Goal: Transaction & Acquisition: Subscribe to service/newsletter

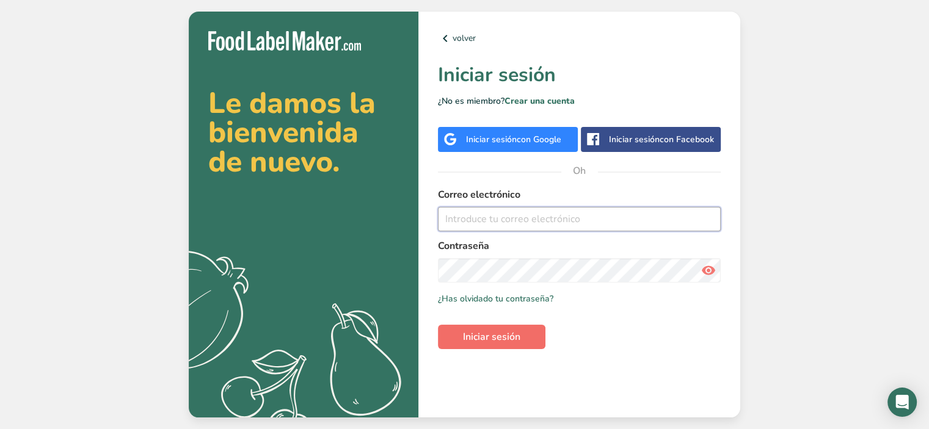
type input "[EMAIL_ADDRESS][DOMAIN_NAME]"
click at [492, 332] on font "Iniciar sesión" at bounding box center [491, 336] width 57 height 13
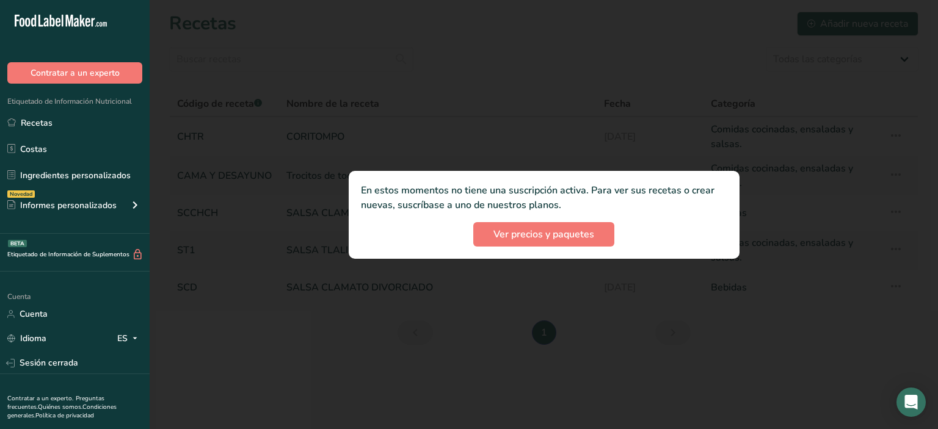
click at [398, 349] on div at bounding box center [544, 214] width 788 height 429
click at [435, 70] on div at bounding box center [544, 214] width 788 height 429
click at [37, 112] on link "Recetas" at bounding box center [75, 122] width 150 height 23
click at [554, 236] on font "Ver precios y paquetes" at bounding box center [543, 234] width 101 height 13
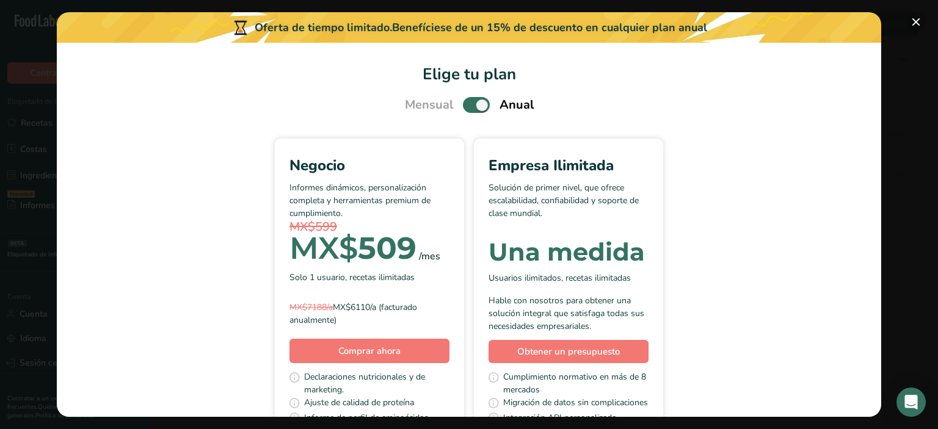
click at [919, 26] on button "Elige tu plan de precios modal" at bounding box center [916, 22] width 20 height 20
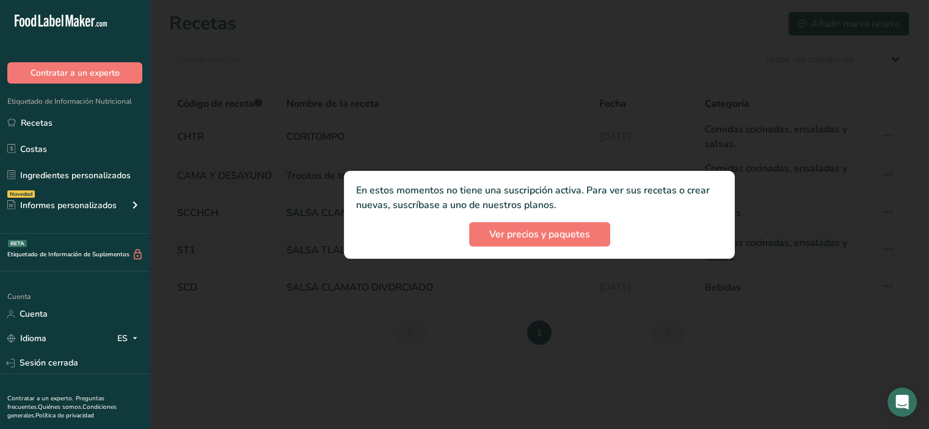
click at [289, 366] on div at bounding box center [539, 214] width 779 height 429
click at [463, 75] on div at bounding box center [539, 214] width 779 height 429
click at [108, 168] on link "Ingredientes personalizados" at bounding box center [75, 175] width 150 height 23
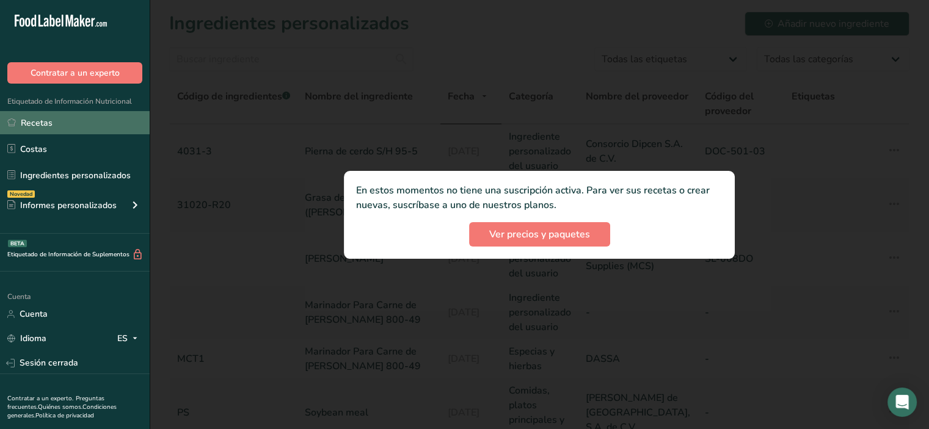
click at [95, 122] on link "Recetas" at bounding box center [75, 122] width 150 height 23
click at [35, 122] on font "Recetas" at bounding box center [37, 123] width 32 height 12
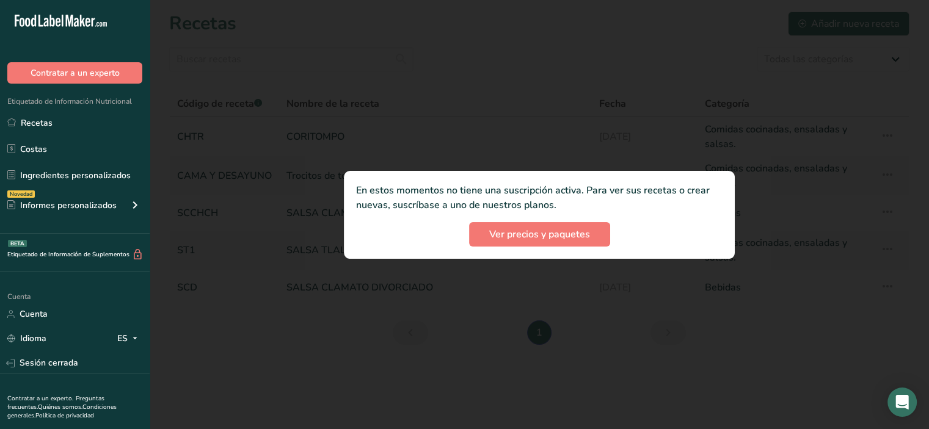
click at [299, 136] on div at bounding box center [539, 214] width 779 height 429
click at [388, 180] on div "En estos momentos no tiene una suscripción activa. Para ver sus recetas o crear…" at bounding box center [539, 215] width 391 height 88
click at [382, 255] on div "En estos momentos no tiene una suscripción activa. Para ver sus recetas o crear…" at bounding box center [539, 215] width 391 height 88
click at [530, 242] on button "Ver precios y paquetes" at bounding box center [539, 234] width 141 height 24
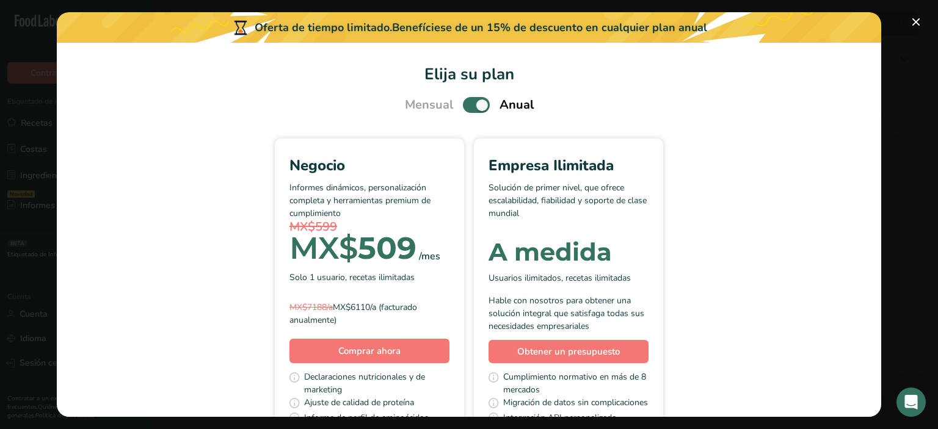
scroll to position [61, 0]
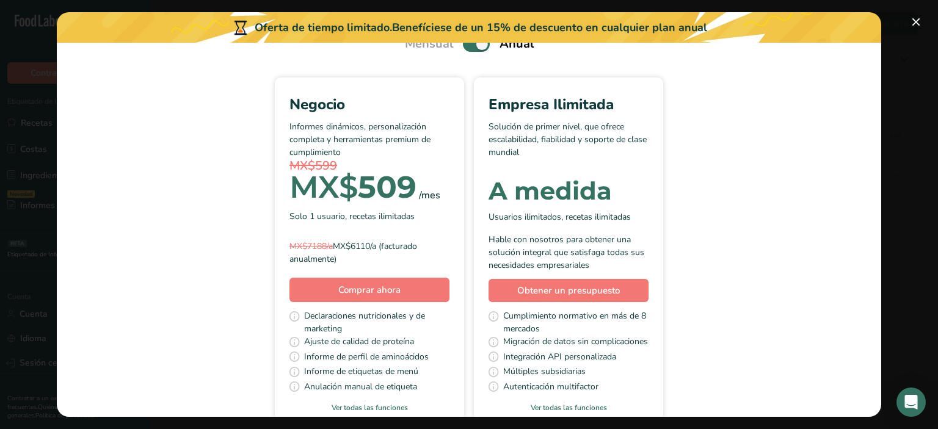
click at [928, 21] on div "Elige tu plan de precios modal" at bounding box center [469, 214] width 938 height 429
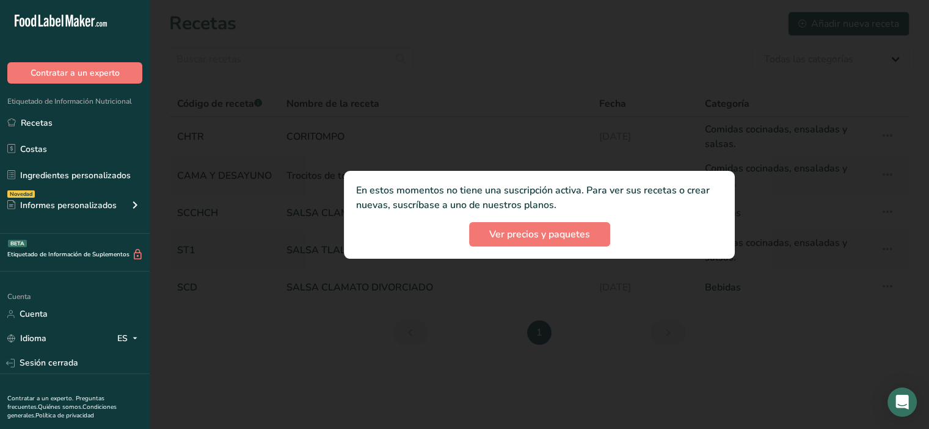
click at [302, 327] on div at bounding box center [539, 214] width 779 height 429
click at [536, 234] on font "Ver precios y paquetes" at bounding box center [539, 234] width 101 height 13
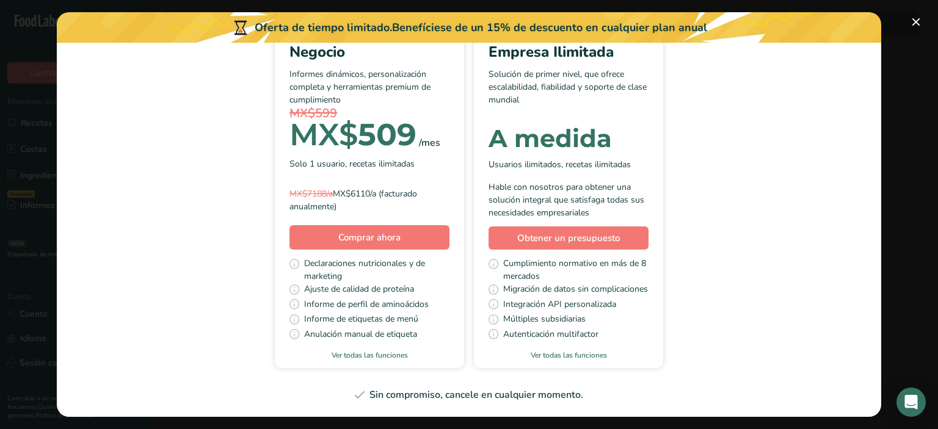
scroll to position [0, 0]
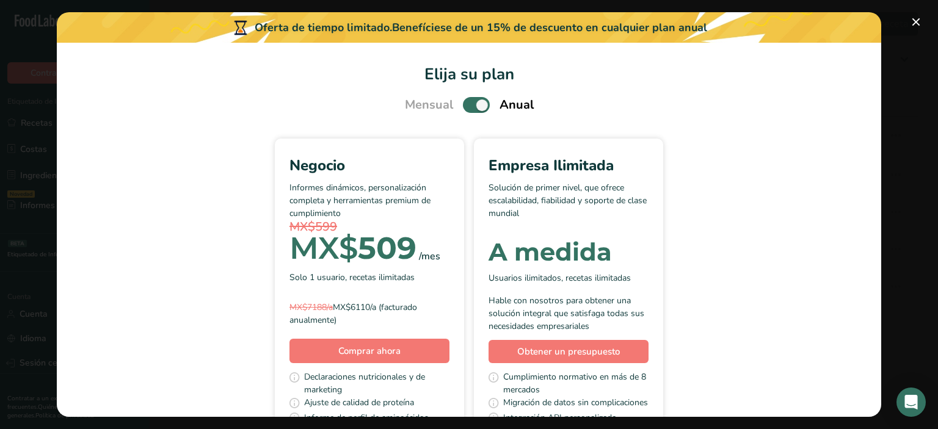
click at [464, 106] on span "Elige tu plan de precios modal" at bounding box center [476, 104] width 27 height 15
click at [464, 106] on input "Elige tu plan de precios modal" at bounding box center [467, 105] width 8 height 8
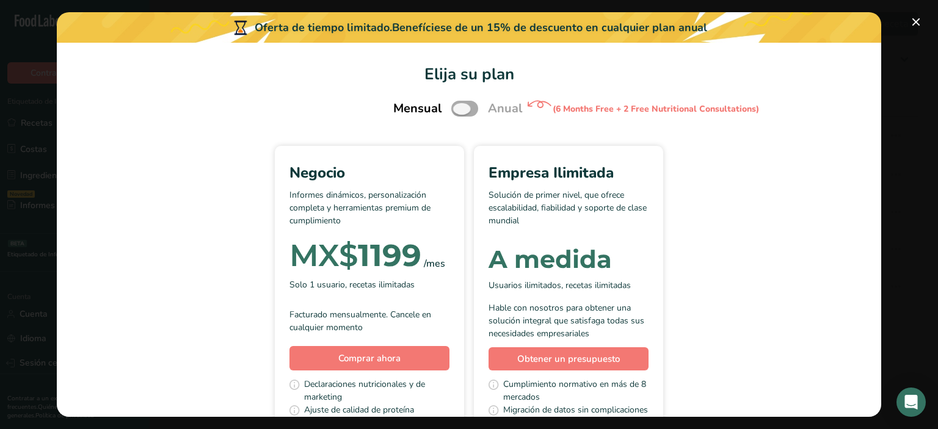
click at [464, 103] on span "Elige tu plan de precios modal" at bounding box center [464, 108] width 27 height 15
click at [459, 105] on input "Elige tu plan de precios modal" at bounding box center [455, 109] width 8 height 8
checkbox input "true"
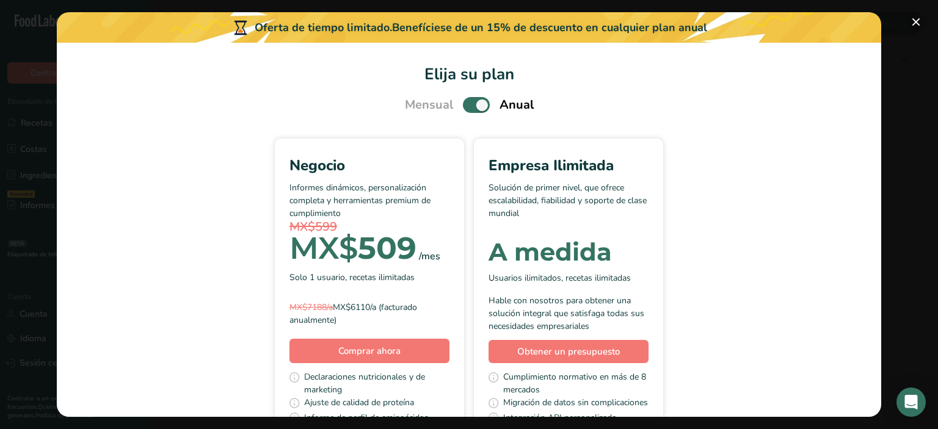
click at [922, 21] on button "Elige tu plan de precios modal" at bounding box center [916, 22] width 20 height 20
